Goal: Check status

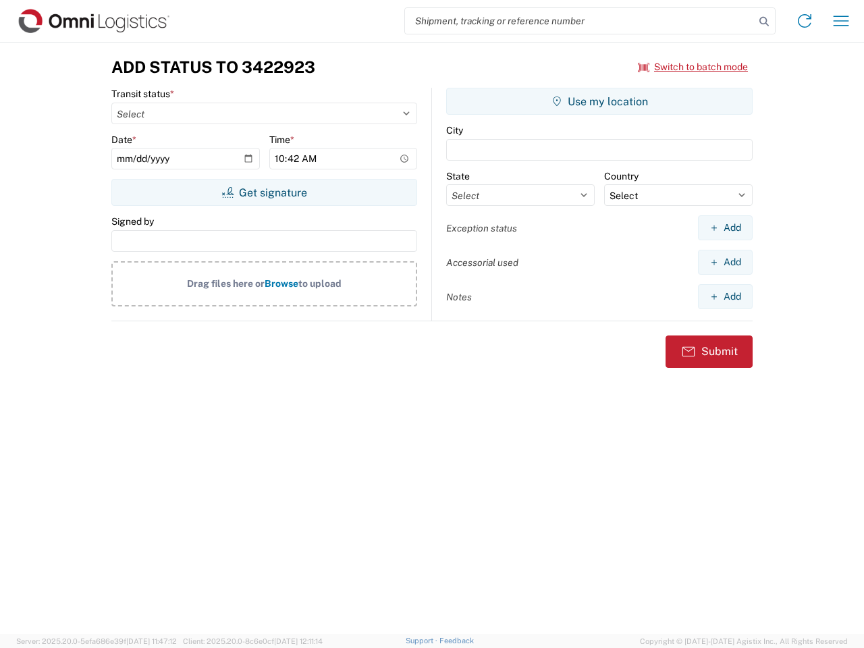
click at [580, 21] on input "search" at bounding box center [580, 21] width 350 height 26
click at [764, 22] on icon at bounding box center [763, 21] width 19 height 19
click at [804, 21] on icon at bounding box center [805, 21] width 22 height 22
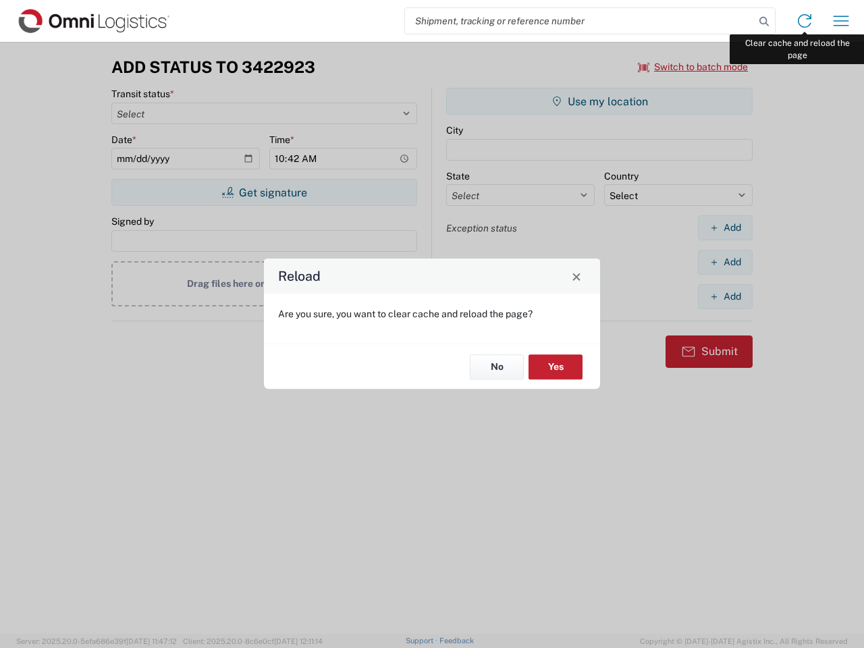
click at [841, 21] on div "Reload Are you sure, you want to clear cache and reload the page? No Yes" at bounding box center [432, 324] width 864 height 648
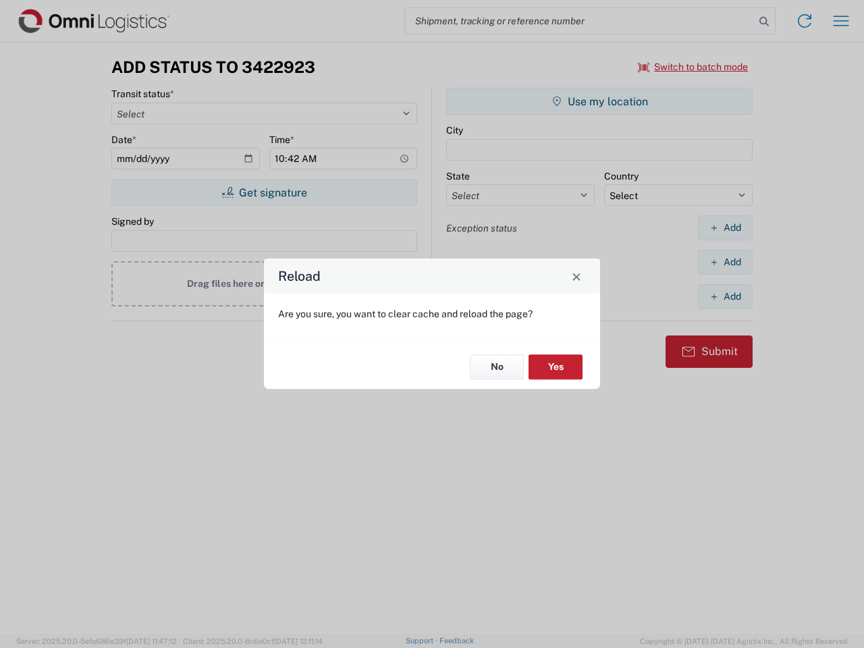
click at [693, 67] on div "Reload Are you sure, you want to clear cache and reload the page? No Yes" at bounding box center [432, 324] width 864 height 648
click at [264, 192] on div "Reload Are you sure, you want to clear cache and reload the page? No Yes" at bounding box center [432, 324] width 864 height 648
click at [599, 101] on div "Reload Are you sure, you want to clear cache and reload the page? No Yes" at bounding box center [432, 324] width 864 height 648
click at [725, 227] on div "Reload Are you sure, you want to clear cache and reload the page? No Yes" at bounding box center [432, 324] width 864 height 648
click at [725, 262] on div "Reload Are you sure, you want to clear cache and reload the page? No Yes" at bounding box center [432, 324] width 864 height 648
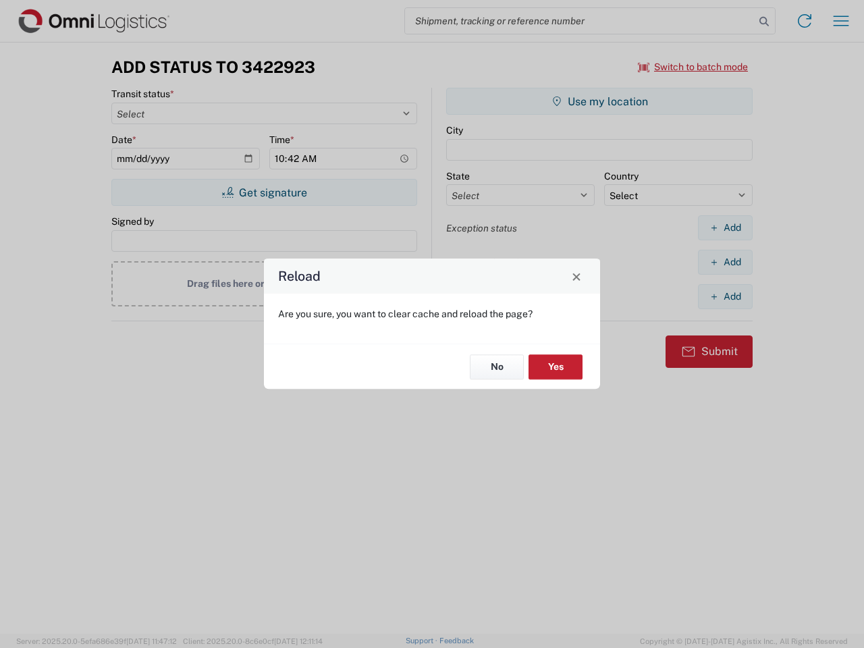
click at [725, 296] on div "Reload Are you sure, you want to clear cache and reload the page? No Yes" at bounding box center [432, 324] width 864 height 648
